Goal: Information Seeking & Learning: Learn about a topic

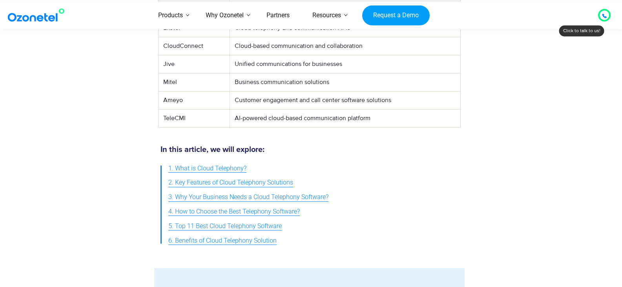
scroll to position [510, 0]
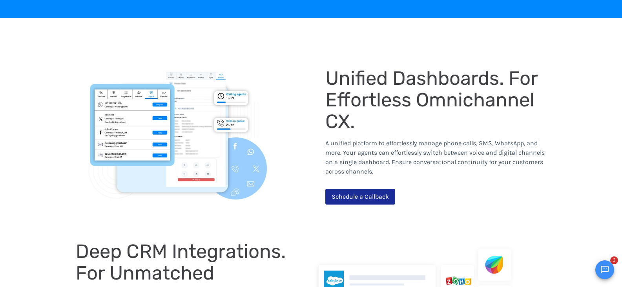
scroll to position [785, 0]
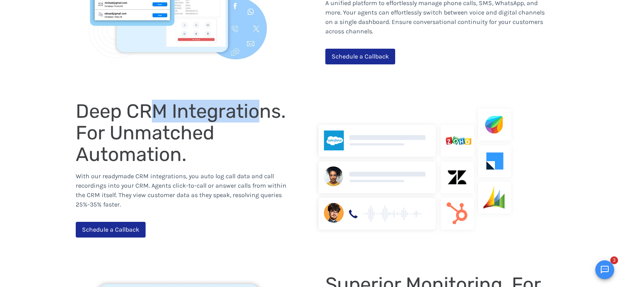
drag, startPoint x: 152, startPoint y: 117, endPoint x: 262, endPoint y: 117, distance: 110.7
click at [262, 117] on span "Deep CRM Integrations. For Unmatched Automation." at bounding box center [183, 133] width 215 height 66
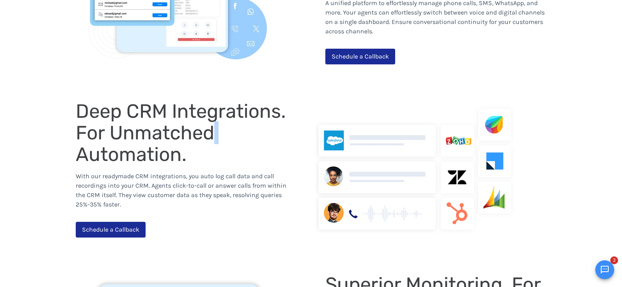
drag, startPoint x: 214, startPoint y: 134, endPoint x: 249, endPoint y: 134, distance: 34.6
click at [226, 134] on div "Deep CRM Integrations. For Unmatched Automation." at bounding box center [186, 133] width 221 height 65
click at [263, 135] on div "Deep CRM Integrations. For Unmatched Automation." at bounding box center [186, 133] width 221 height 65
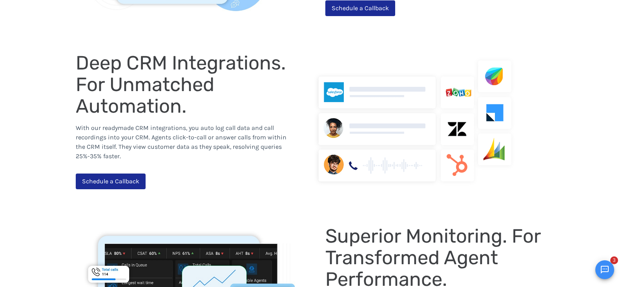
scroll to position [982, 0]
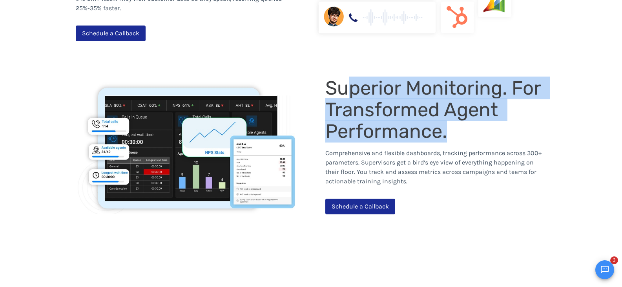
drag, startPoint x: 354, startPoint y: 91, endPoint x: 514, endPoint y: 127, distance: 163.8
click at [514, 127] on div "Superior Monitoring. For Transformed Agent Performance." at bounding box center [435, 109] width 221 height 65
click at [483, 128] on div "Superior Monitoring. For Transformed Agent Performance." at bounding box center [435, 109] width 221 height 65
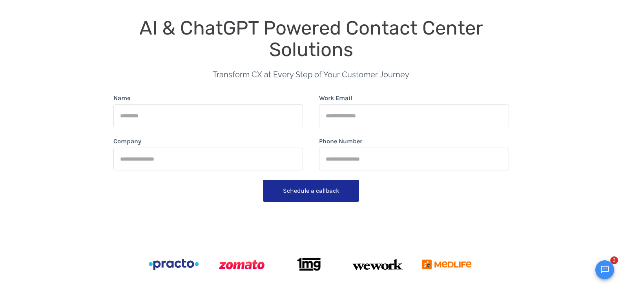
scroll to position [0, 0]
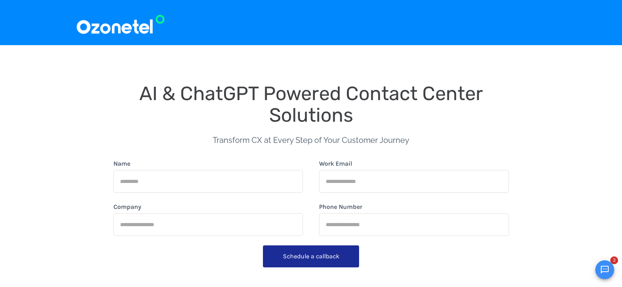
click at [137, 29] on img at bounding box center [121, 22] width 90 height 26
click at [78, 31] on img at bounding box center [121, 22] width 90 height 26
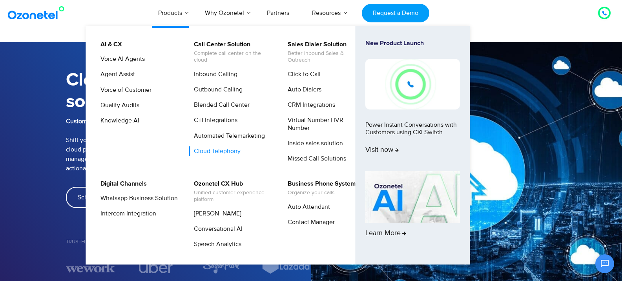
click at [200, 150] on link "Cloud Telephony" at bounding box center [215, 151] width 53 height 10
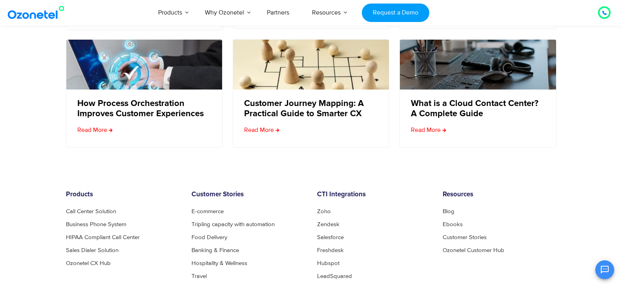
scroll to position [3102, 0]
